Goal: Information Seeking & Learning: Learn about a topic

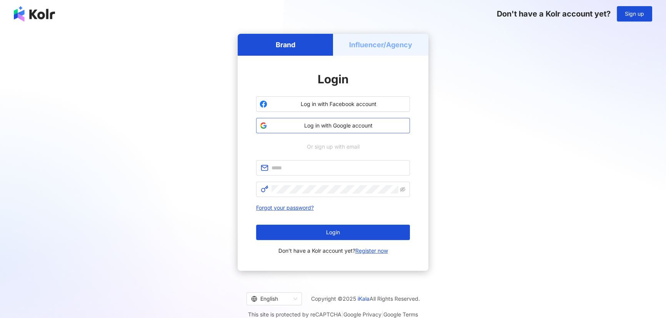
click at [330, 127] on span "Log in with Google account" at bounding box center [338, 126] width 136 height 8
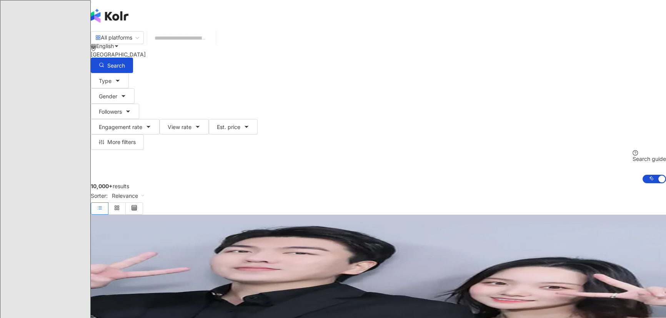
click at [213, 42] on input "search" at bounding box center [181, 38] width 62 height 15
type input "*"
type input "**"
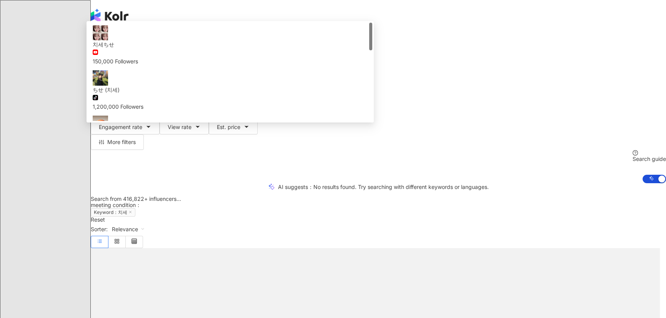
click at [213, 42] on input "**" at bounding box center [181, 38] width 62 height 15
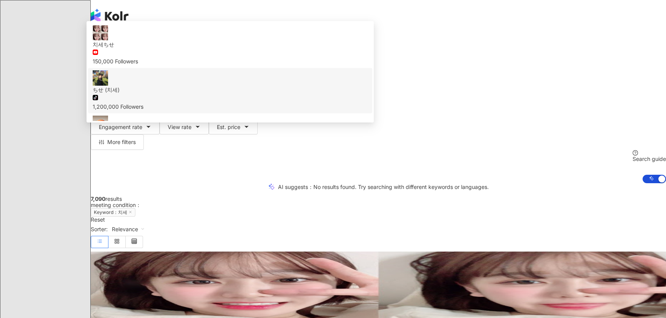
click at [338, 97] on div "tiktok-icon 1,200,000 Followers" at bounding box center [230, 102] width 275 height 17
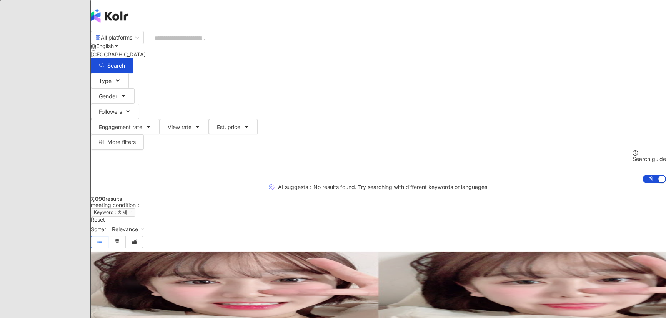
click at [213, 45] on input "search" at bounding box center [181, 38] width 62 height 15
click at [164, 248] on img at bounding box center [135, 277] width 58 height 58
click at [213, 45] on input "search" at bounding box center [181, 38] width 62 height 15
paste input "**"
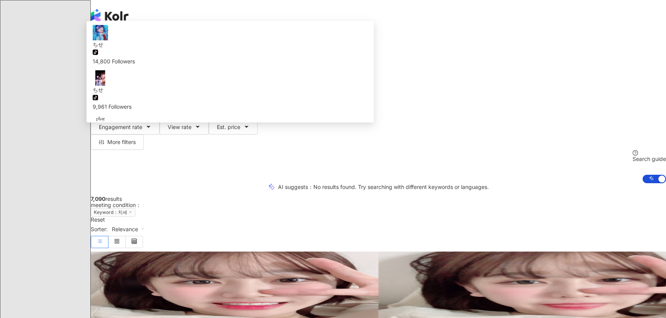
type input "**"
click at [533, 52] on div "South Korea" at bounding box center [378, 55] width 575 height 6
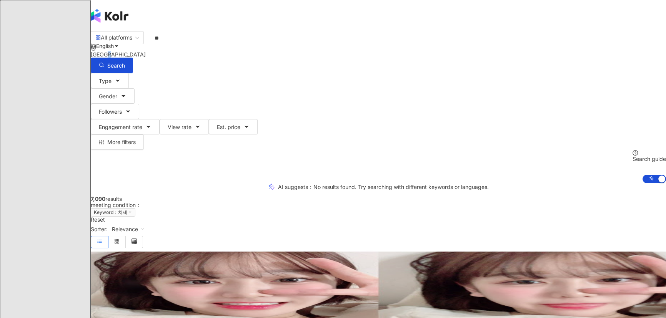
click at [533, 52] on div "South Korea" at bounding box center [378, 55] width 575 height 6
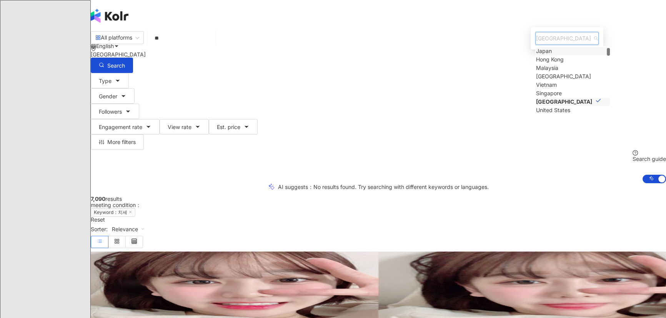
click at [536, 55] on div "Japan" at bounding box center [544, 51] width 16 height 8
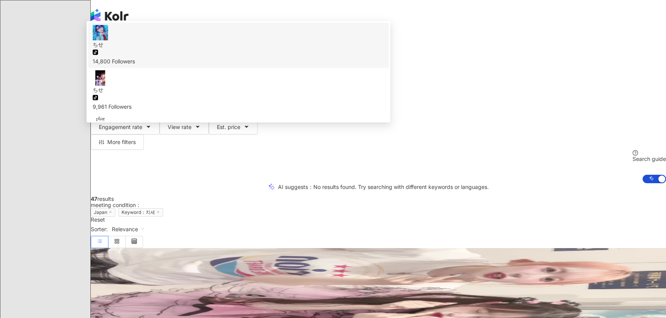
click at [546, 52] on div "Japan" at bounding box center [378, 55] width 575 height 6
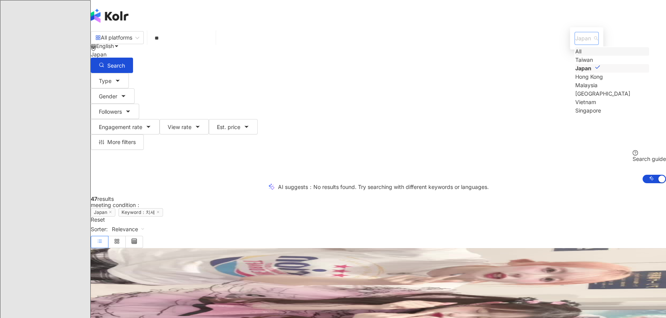
click at [575, 56] on div "All" at bounding box center [578, 51] width 6 height 8
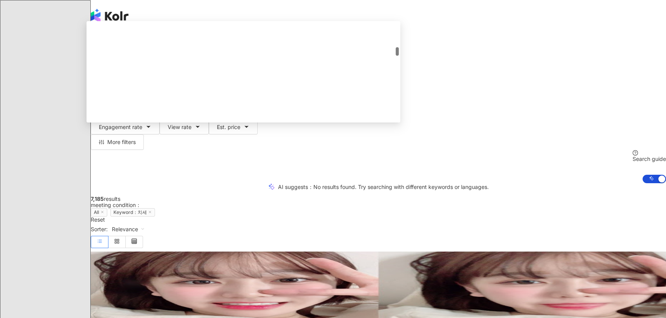
scroll to position [315, 0]
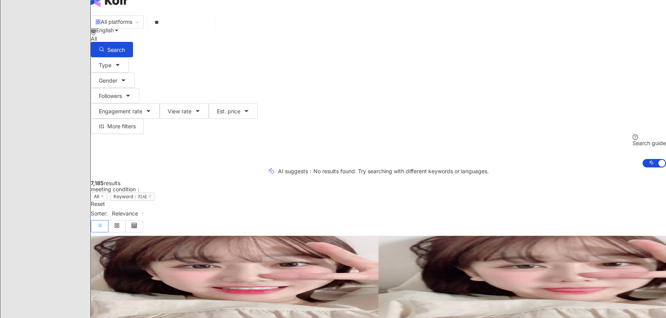
scroll to position [0, 0]
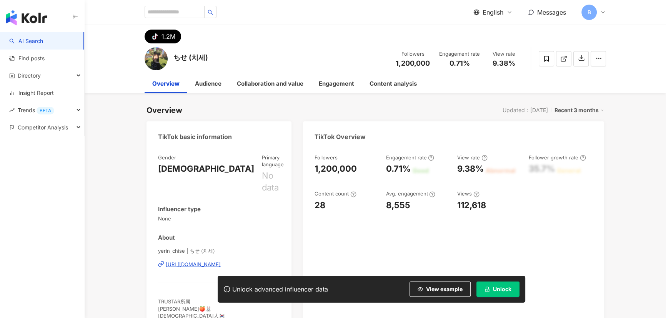
click at [492, 291] on button "Unlock" at bounding box center [497, 289] width 43 height 15
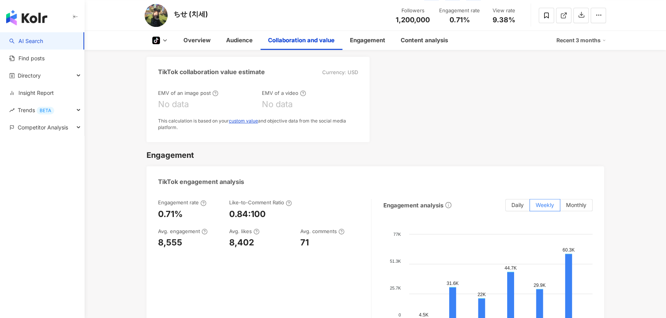
scroll to position [734, 0]
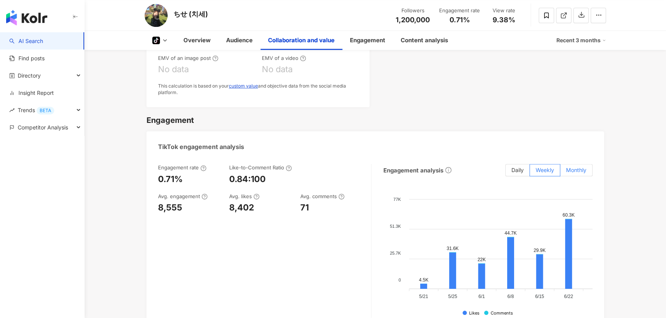
click at [578, 164] on label "Monthly" at bounding box center [576, 170] width 32 height 12
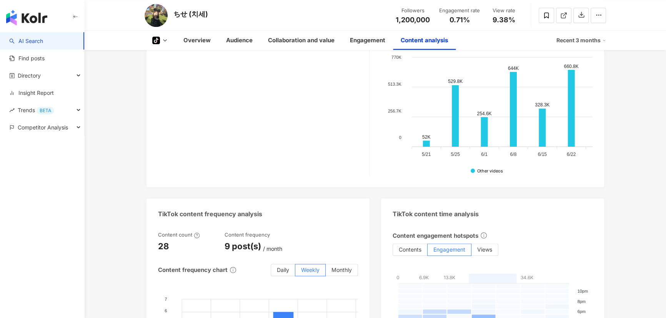
scroll to position [0, 0]
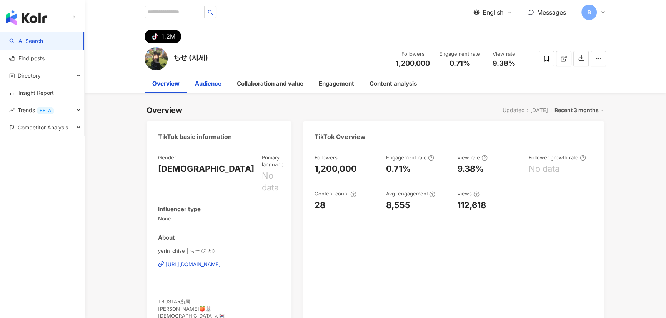
click at [206, 86] on div "Audience" at bounding box center [208, 83] width 27 height 9
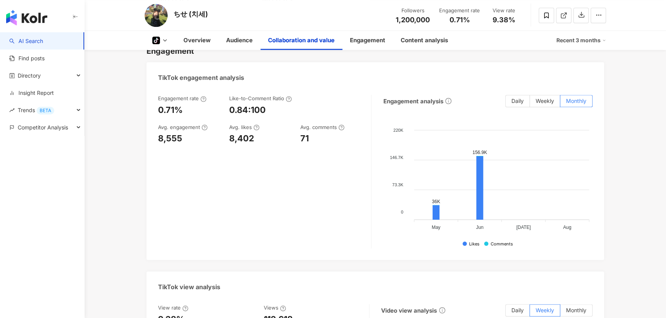
scroll to position [723, 0]
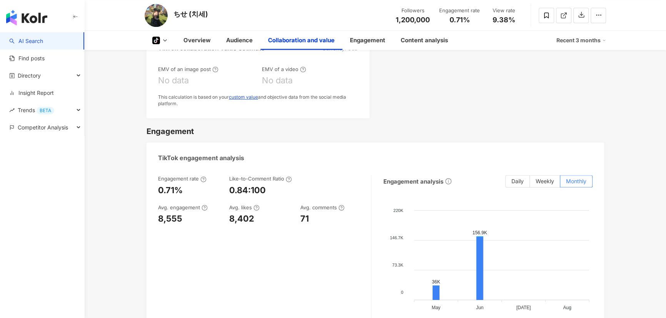
click at [166, 40] on icon at bounding box center [165, 40] width 6 height 6
click at [162, 15] on img at bounding box center [156, 15] width 23 height 23
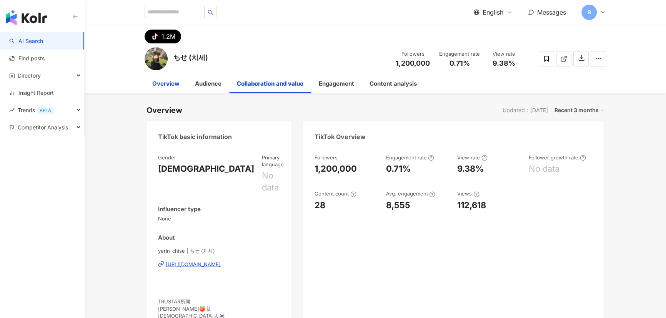
click at [156, 86] on div "Overview" at bounding box center [165, 83] width 27 height 9
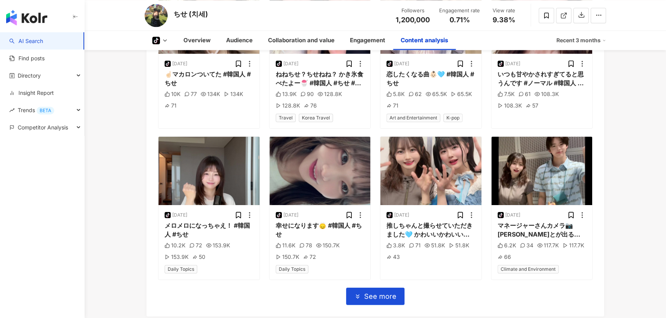
scroll to position [1847, 0]
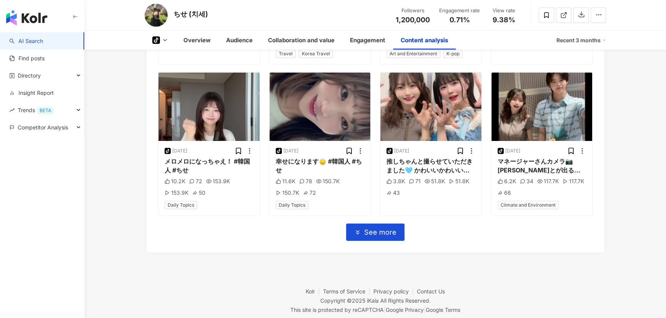
click at [288, 221] on div "Sponsored tiktok-icon [DATE] ちせがずーっとやりたかったことが叶ったよ！ ASUSのパソコンZenbook SORAを借りて色々打…" at bounding box center [375, 5] width 434 height 472
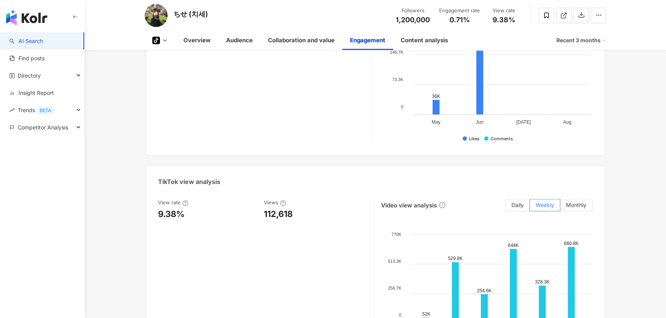
scroll to position [804, 0]
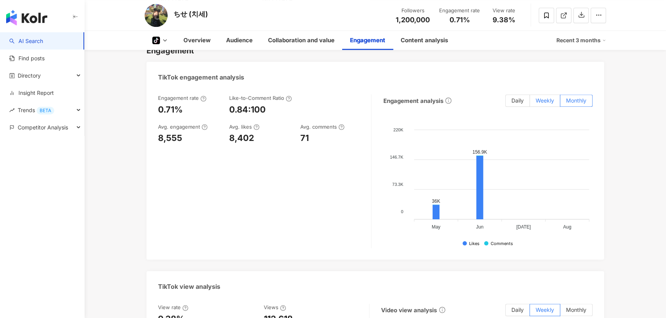
click at [544, 97] on span "Weekly" at bounding box center [545, 100] width 18 height 7
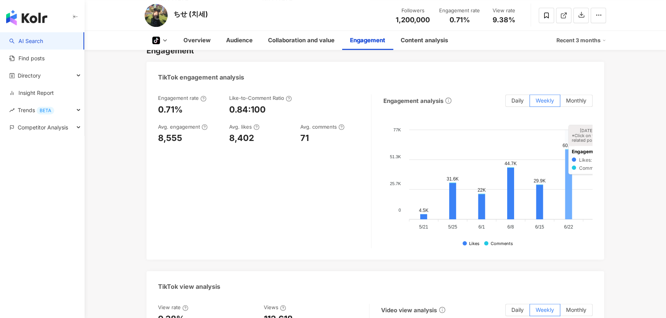
click at [565, 150] on icon at bounding box center [568, 185] width 7 height 70
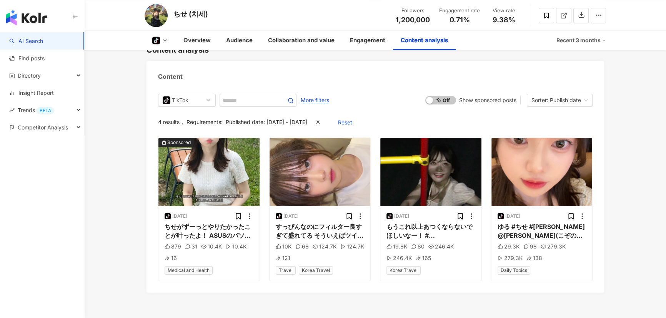
scroll to position [1421, 0]
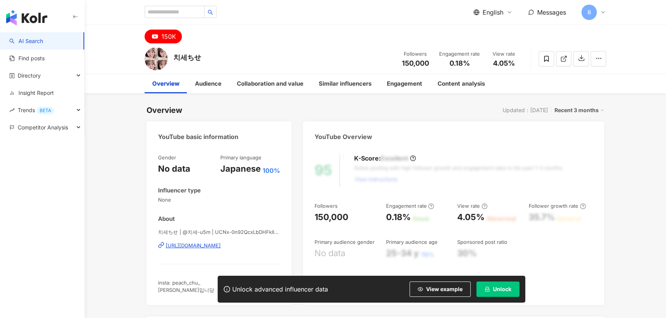
click at [496, 290] on span "Unlock" at bounding box center [502, 289] width 18 height 6
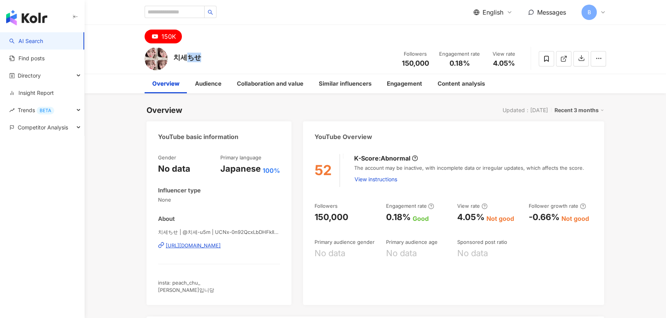
drag, startPoint x: 200, startPoint y: 55, endPoint x: 188, endPoint y: 57, distance: 12.0
click at [188, 57] on div "치세ちせ" at bounding box center [187, 58] width 28 height 10
copy div "ちせ"
